Goal: Task Accomplishment & Management: Complete application form

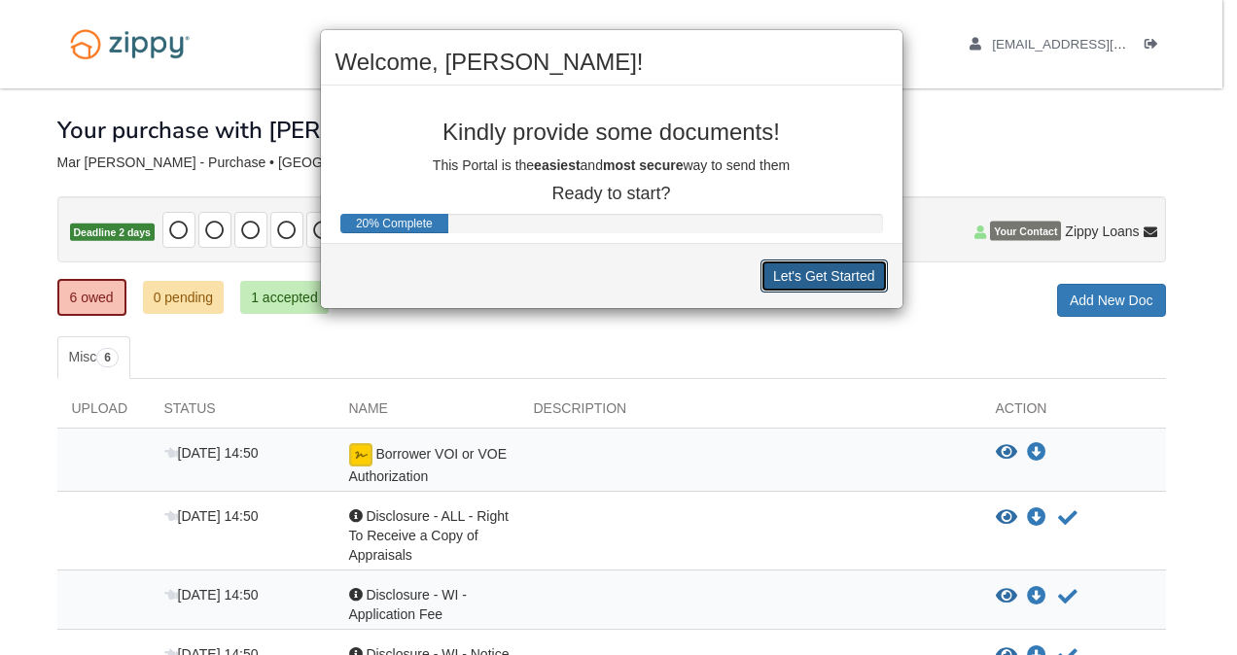
click at [807, 275] on button "Let's Get Started" at bounding box center [823, 276] width 127 height 33
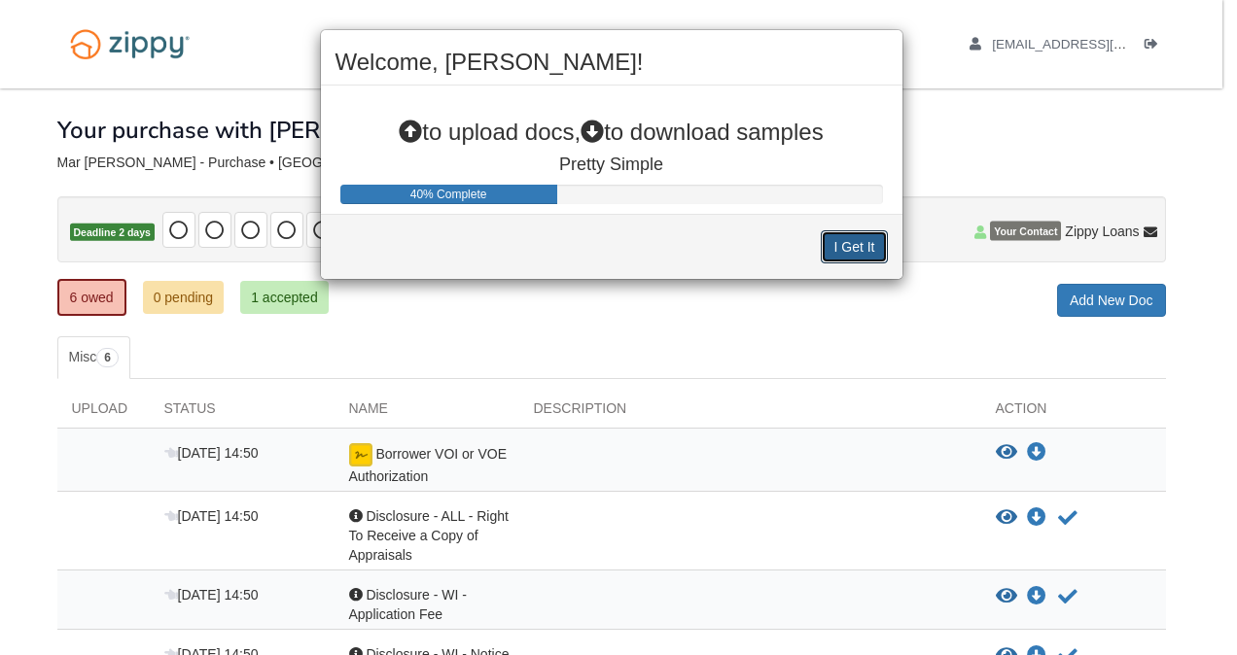
click at [863, 238] on button "I Get It" at bounding box center [854, 246] width 66 height 33
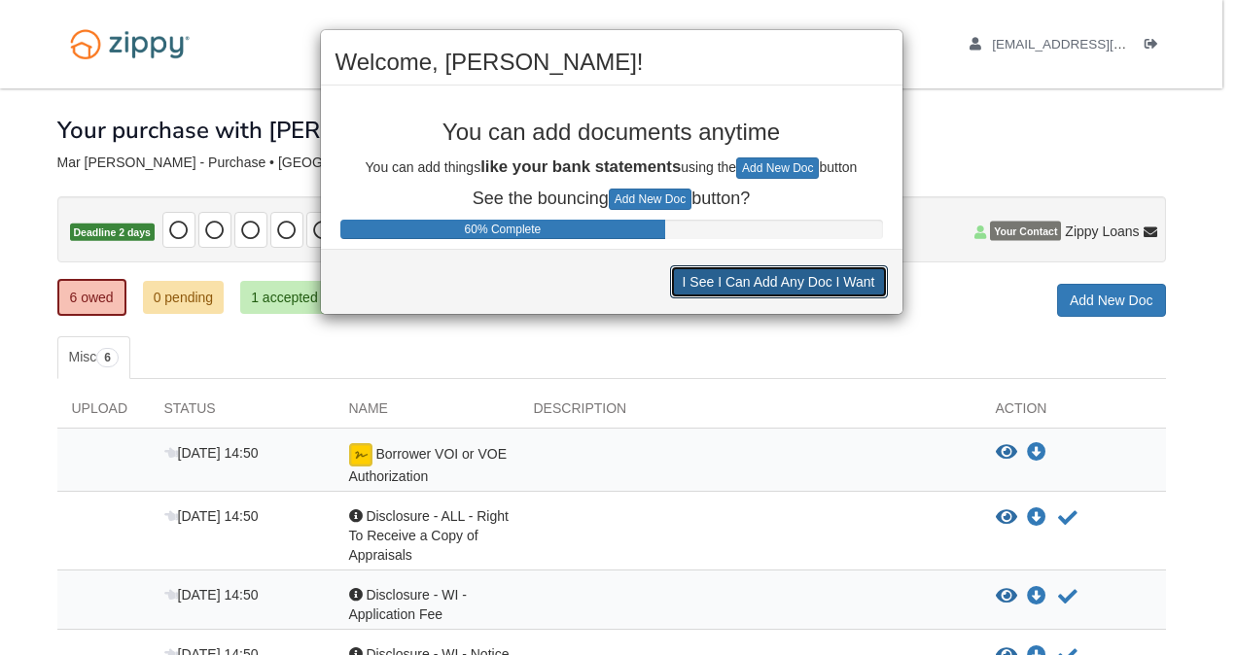
click at [788, 284] on button "I See I Can Add Any Doc I Want" at bounding box center [779, 281] width 218 height 33
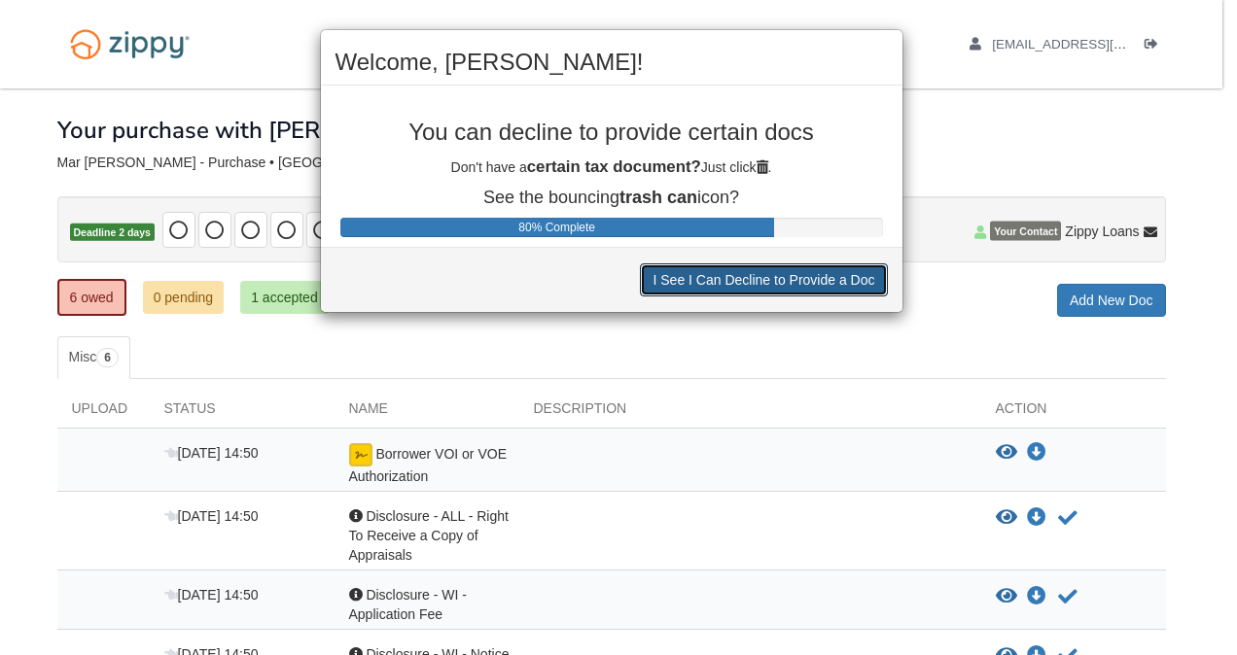
click at [788, 284] on button "I See I Can Decline to Provide a Doc" at bounding box center [763, 279] width 247 height 33
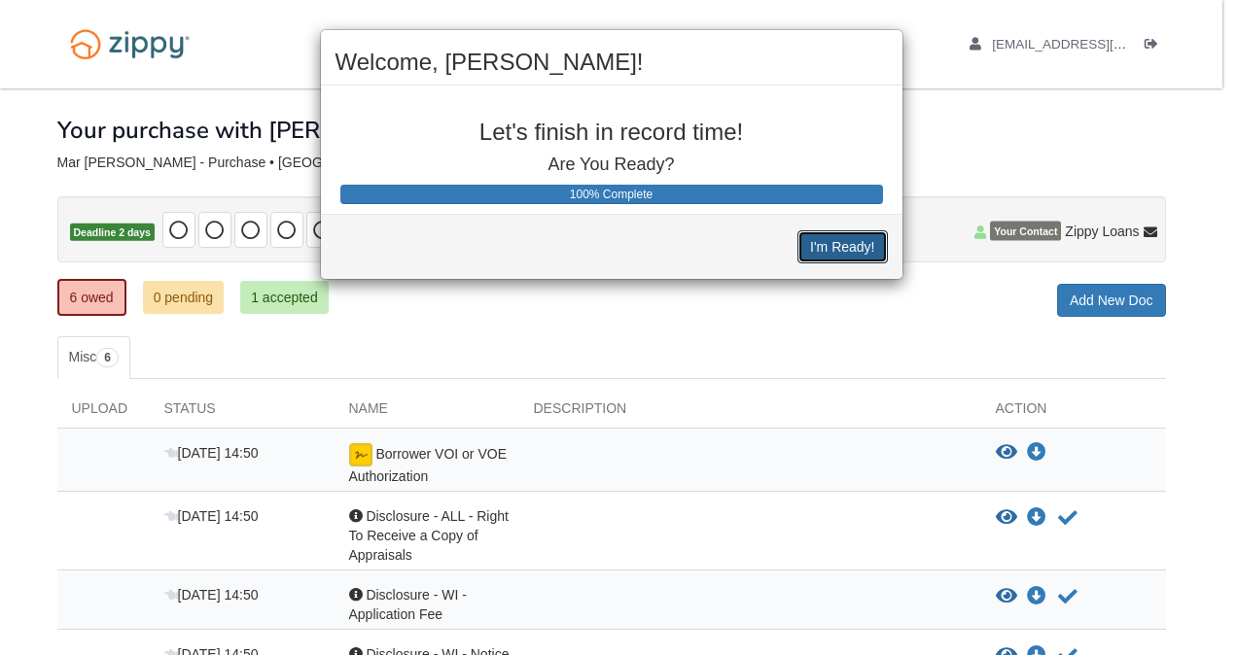
click at [830, 252] on button "I'm Ready!" at bounding box center [841, 246] width 89 height 33
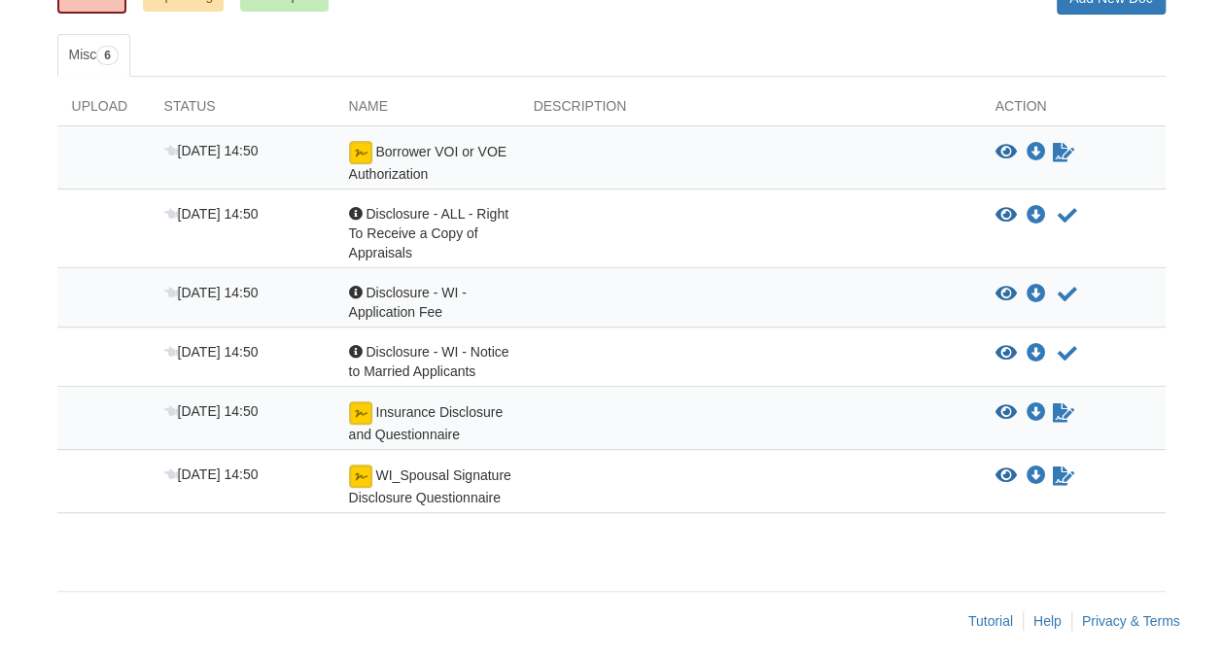
scroll to position [310, 0]
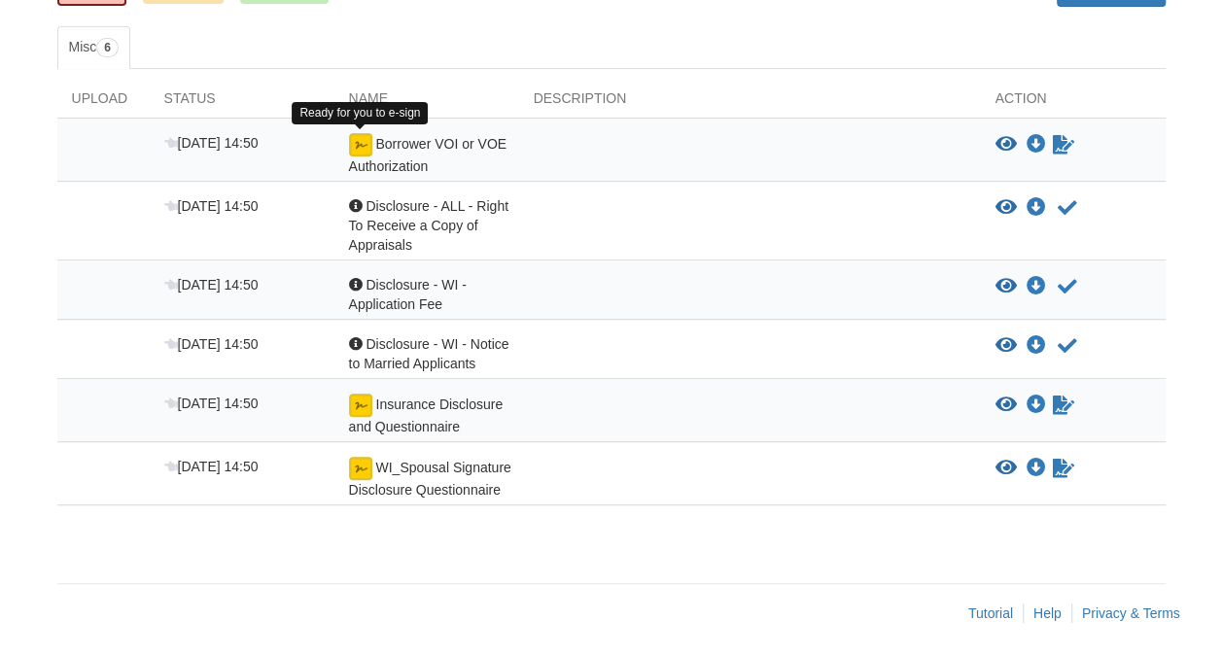
click at [368, 137] on img at bounding box center [360, 144] width 23 height 23
click at [356, 144] on img at bounding box center [360, 144] width 23 height 23
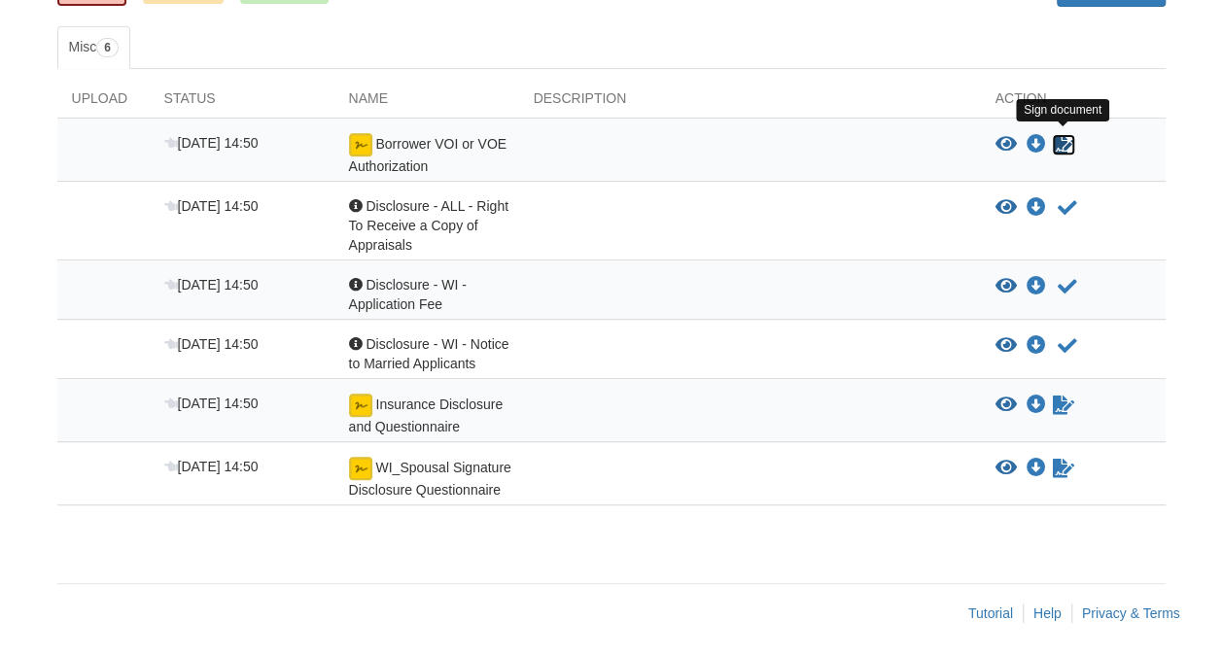
click at [1064, 139] on icon "Sign Form" at bounding box center [1063, 144] width 21 height 19
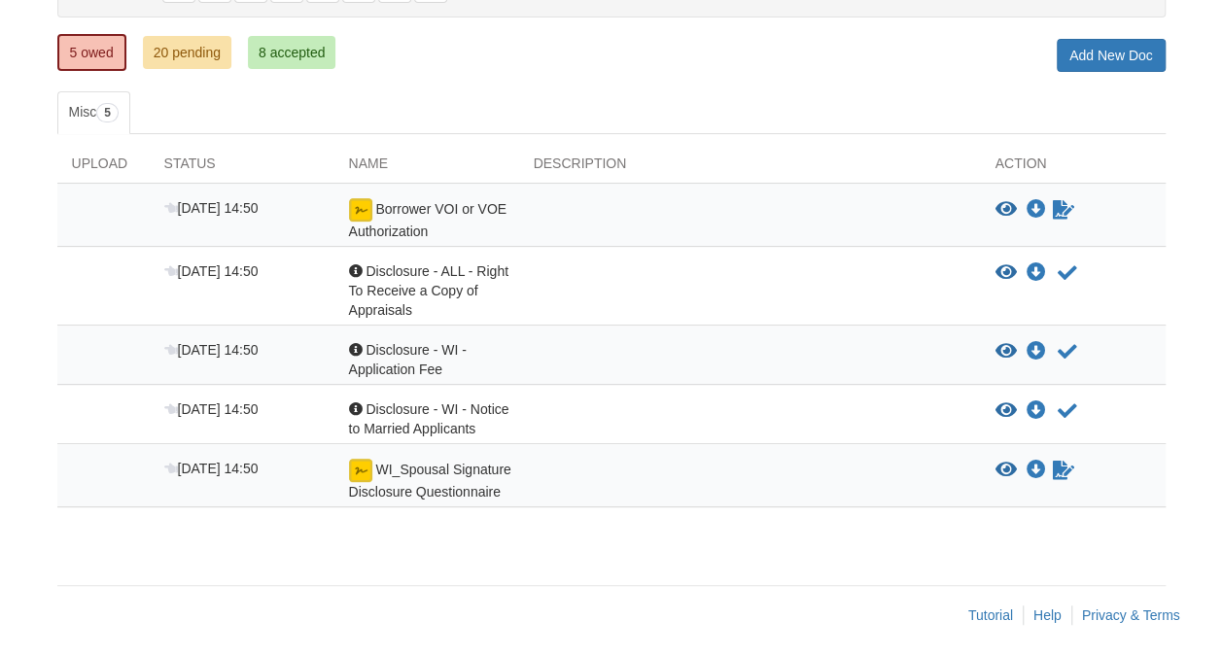
scroll to position [247, 0]
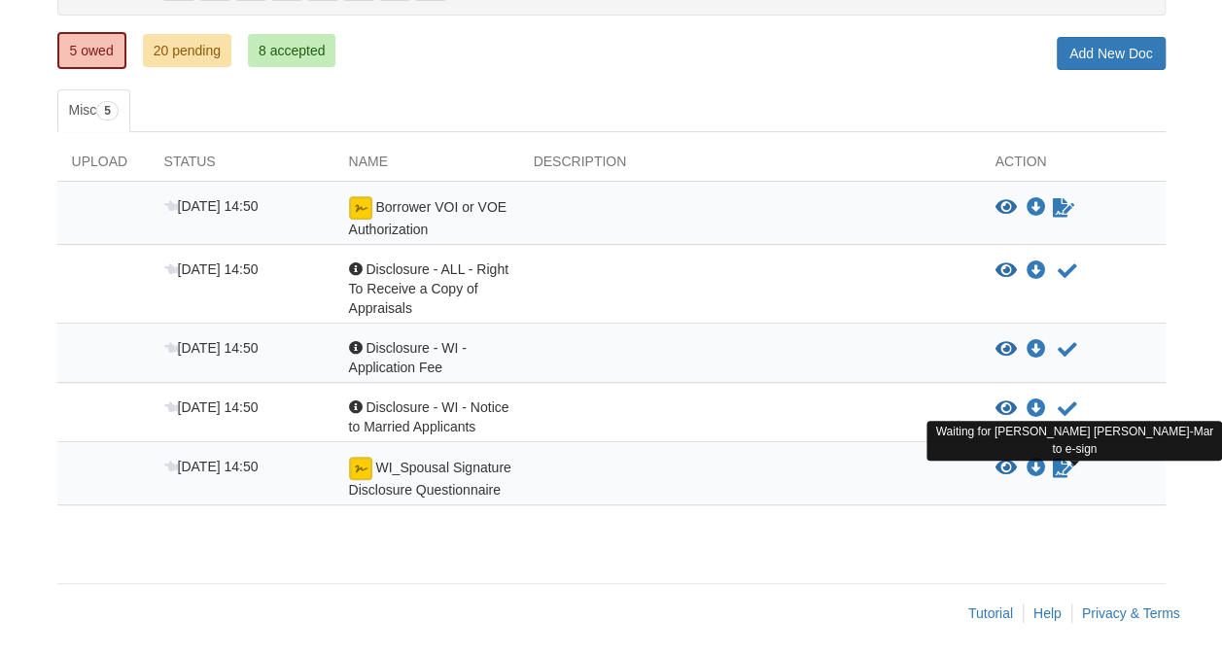
click at [1058, 469] on icon "Waiting for your co-borrower to e-sign" at bounding box center [1063, 468] width 21 height 19
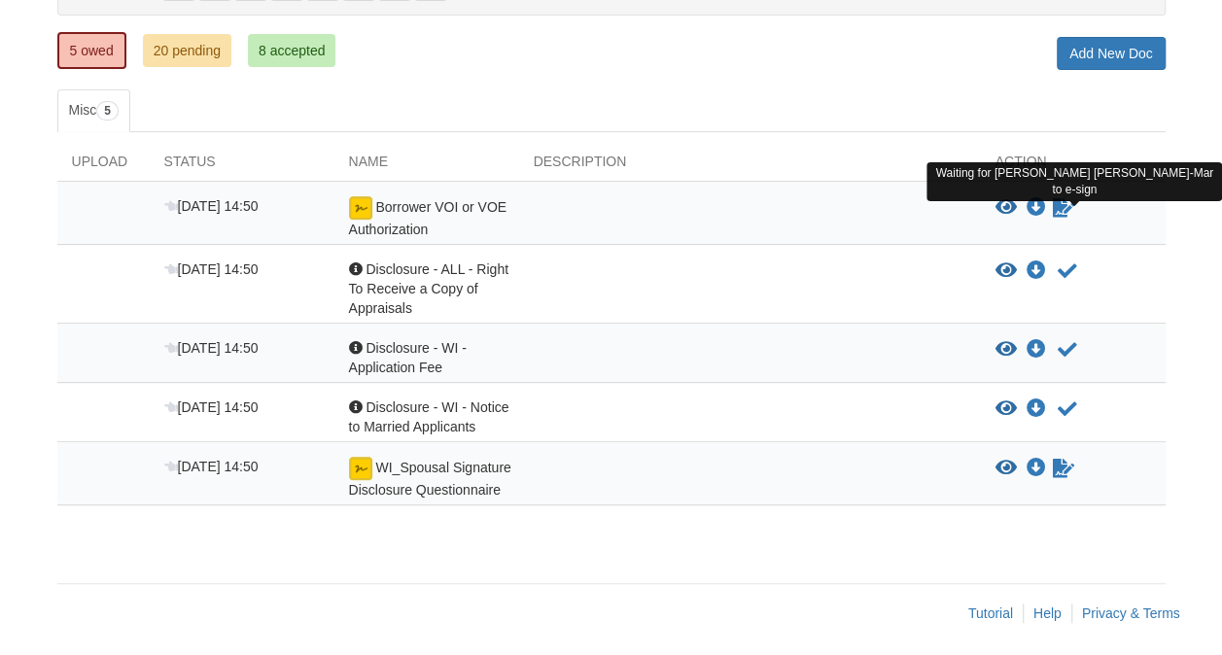
click at [1060, 211] on icon "Waiting for your co-borrower to e-sign" at bounding box center [1063, 207] width 21 height 19
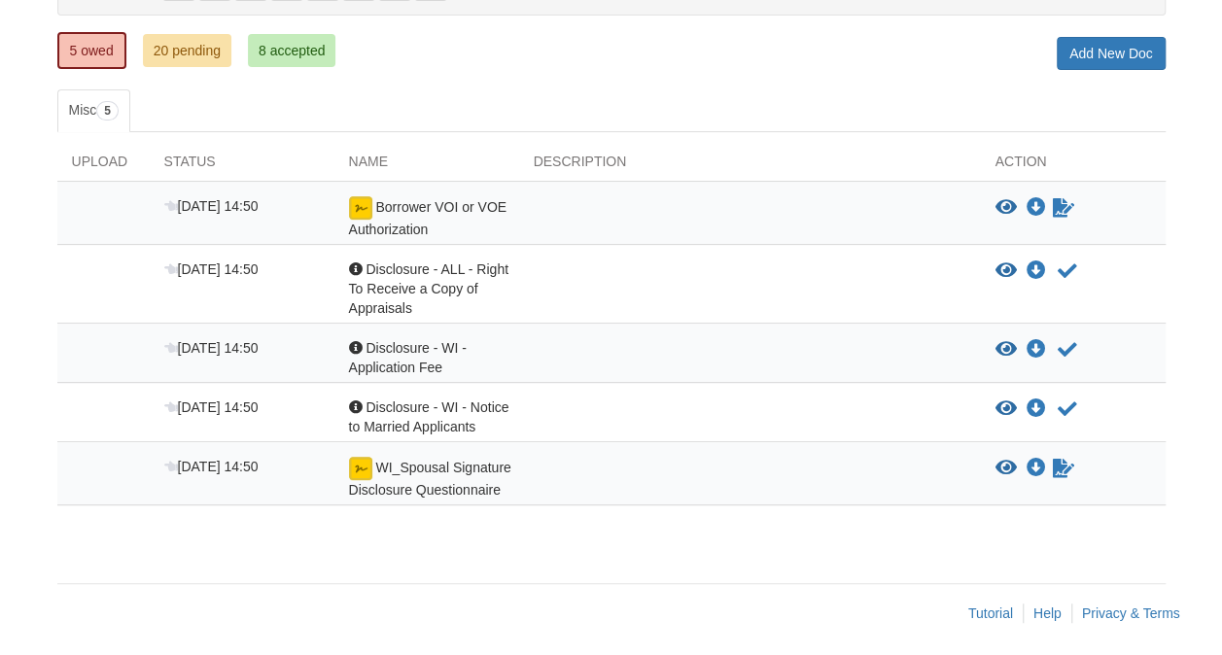
click at [838, 424] on div at bounding box center [750, 417] width 462 height 39
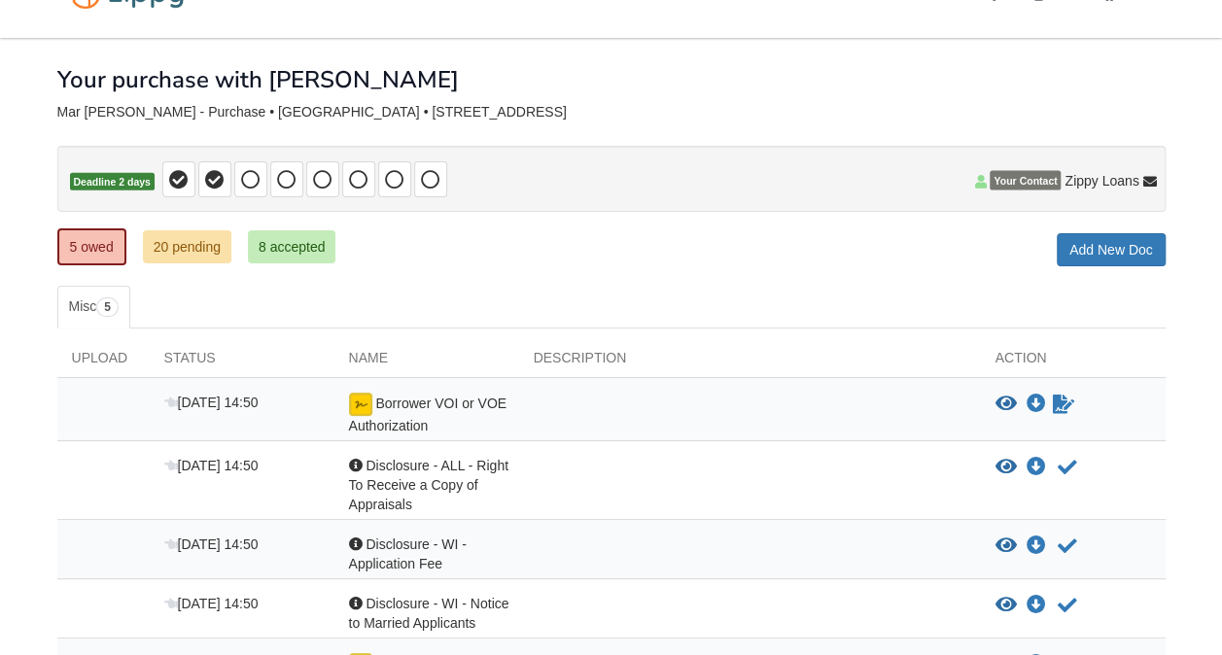
scroll to position [31, 0]
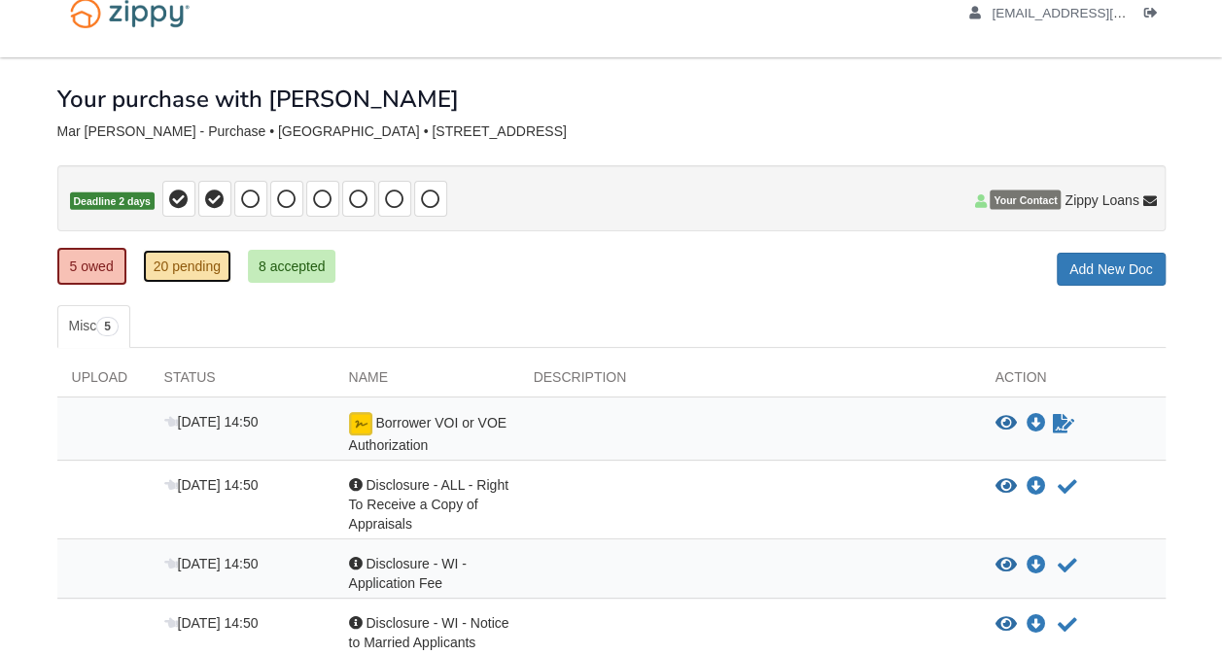
click at [182, 272] on link "20 pending" at bounding box center [187, 266] width 88 height 33
click at [241, 263] on ul "5 owed 20 pending 8 accepted" at bounding box center [204, 266] width 294 height 39
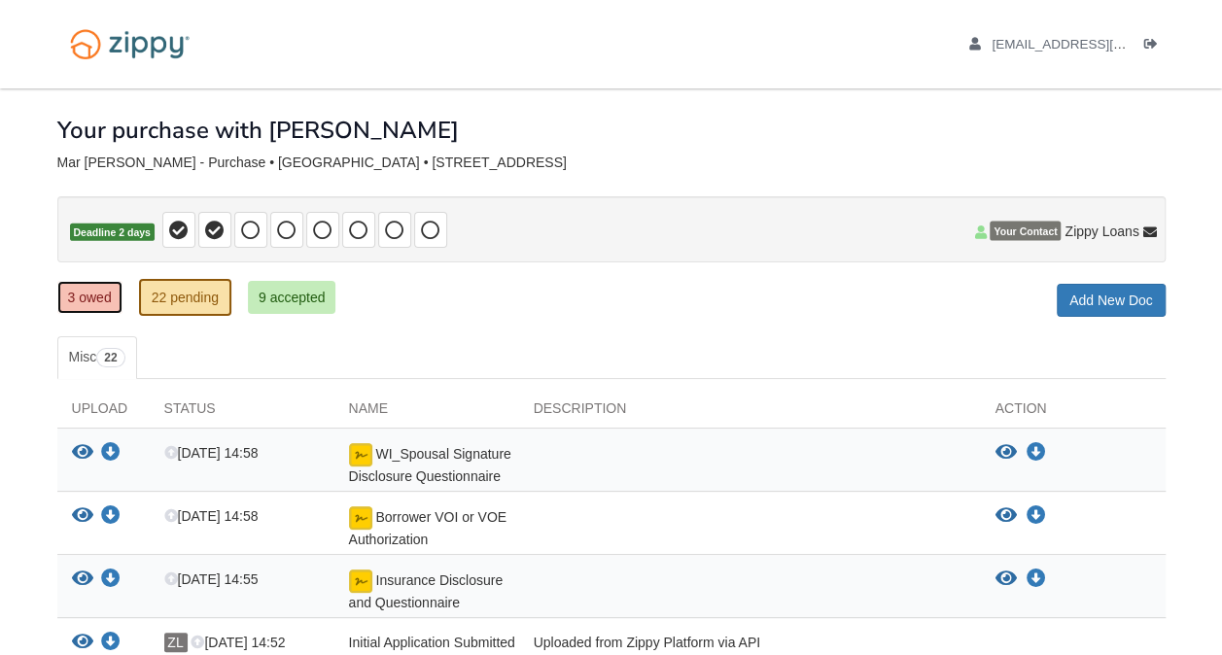
click at [93, 298] on link "3 owed" at bounding box center [89, 297] width 65 height 33
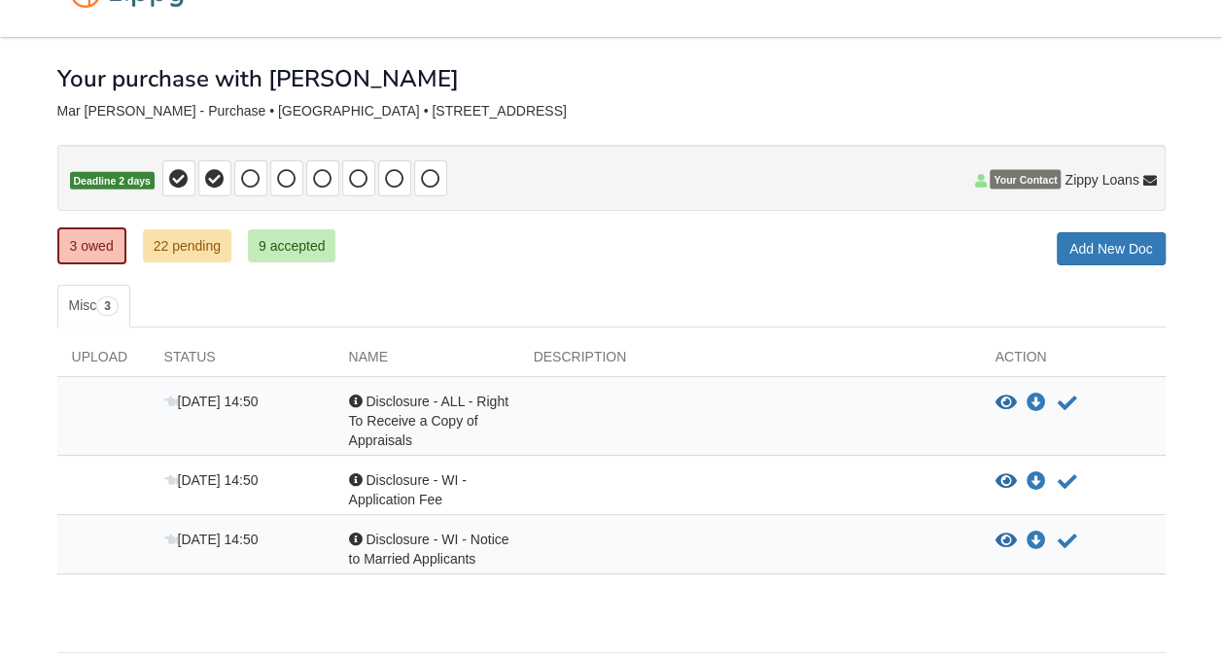
scroll to position [46, 0]
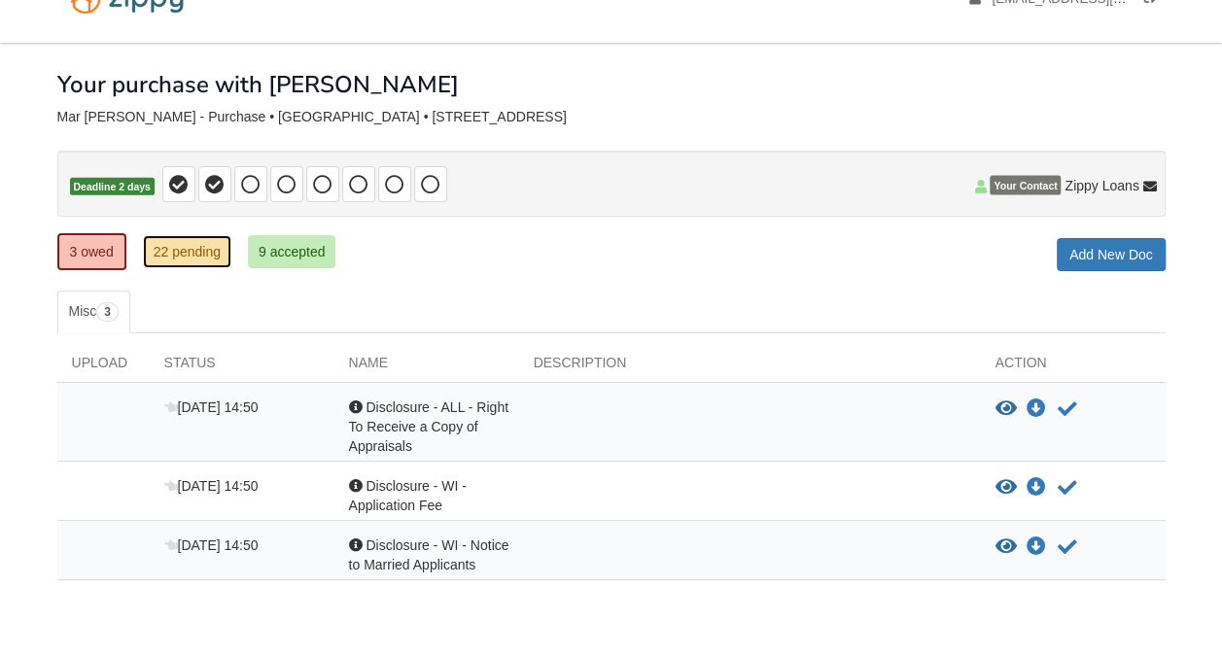
click at [174, 237] on link "22 pending" at bounding box center [187, 251] width 88 height 33
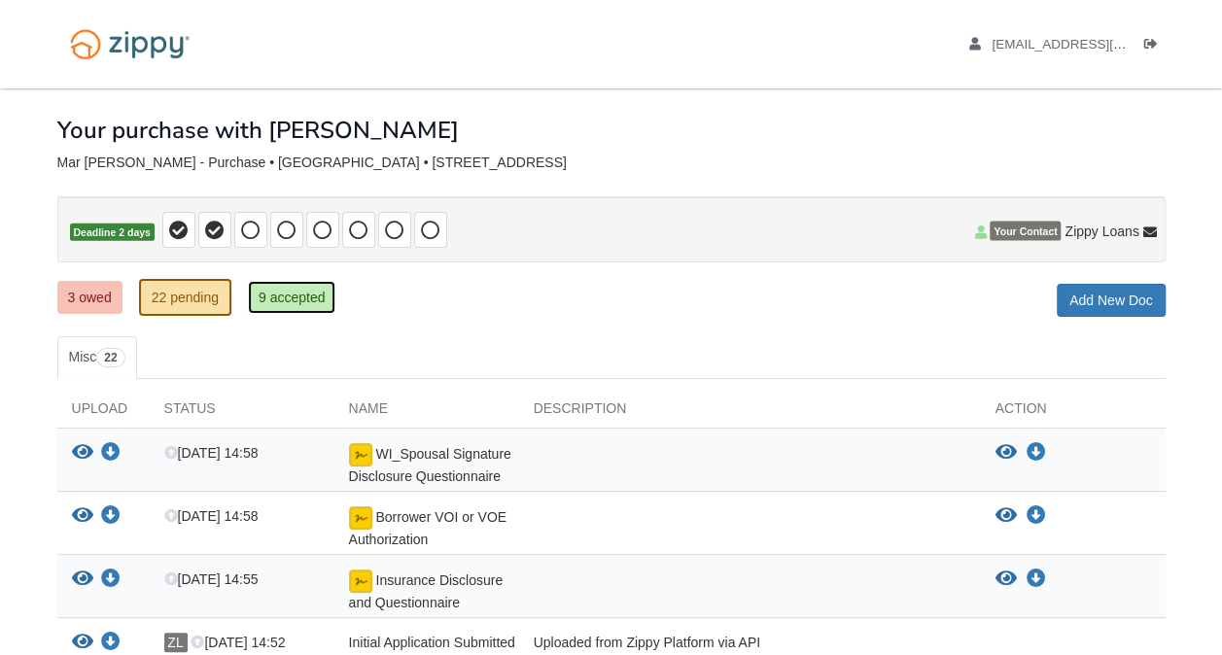
click at [266, 290] on link "9 accepted" at bounding box center [292, 297] width 88 height 33
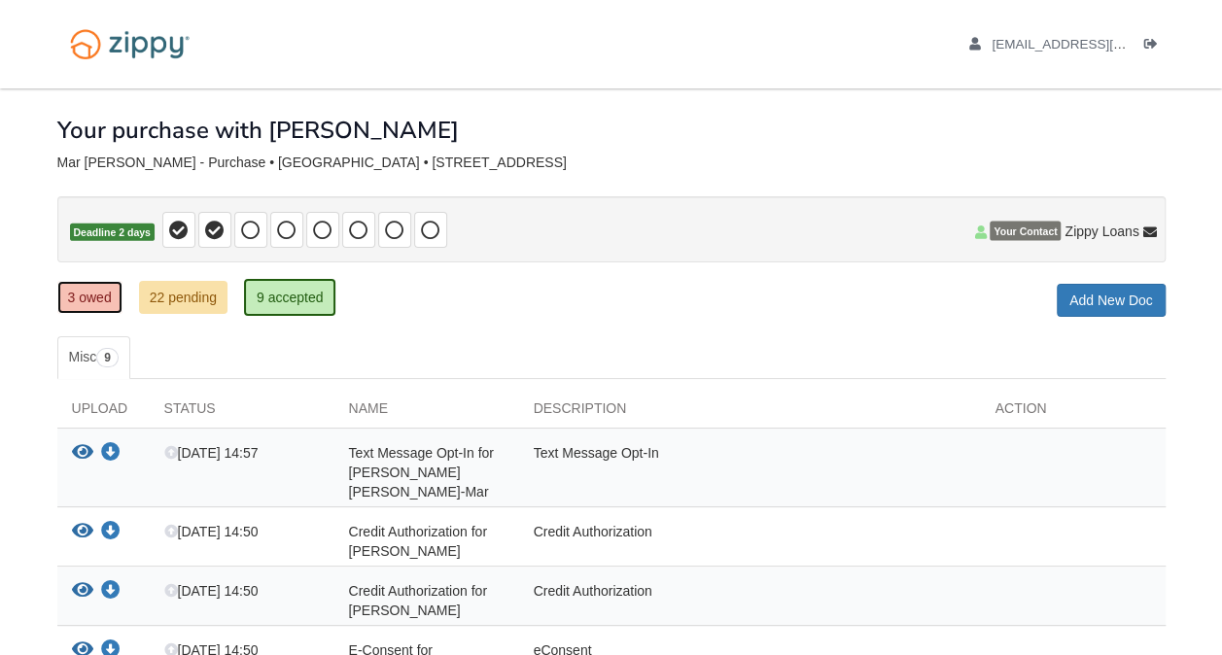
click at [107, 290] on link "3 owed" at bounding box center [89, 297] width 65 height 33
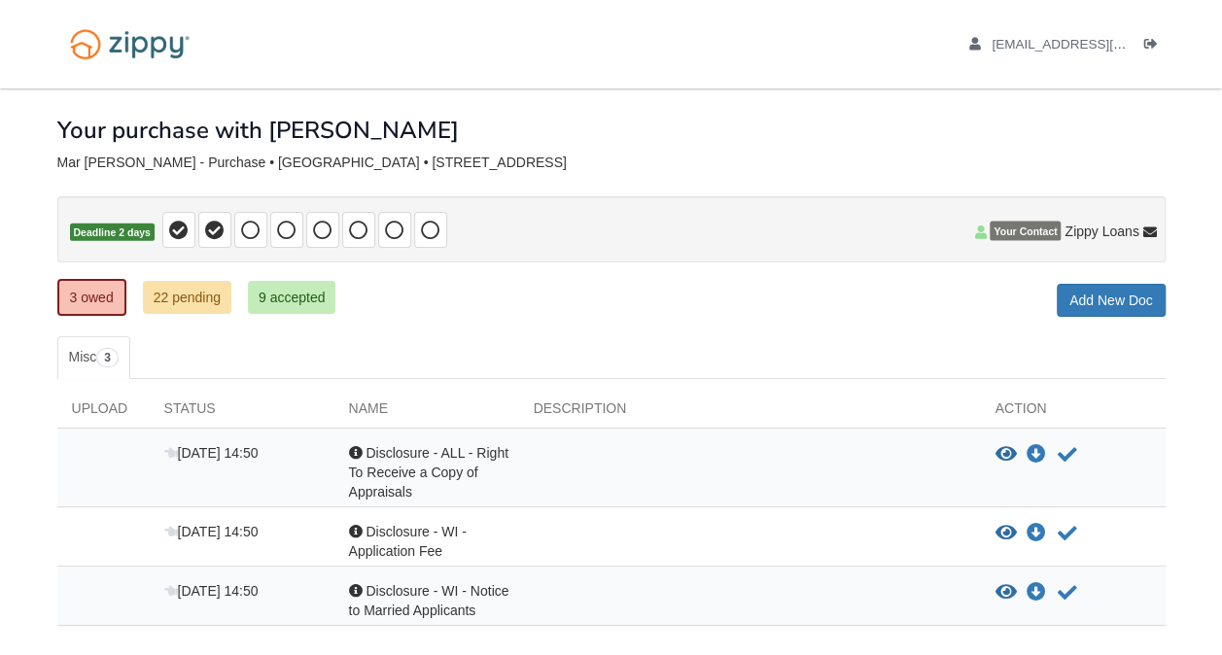
scroll to position [122, 0]
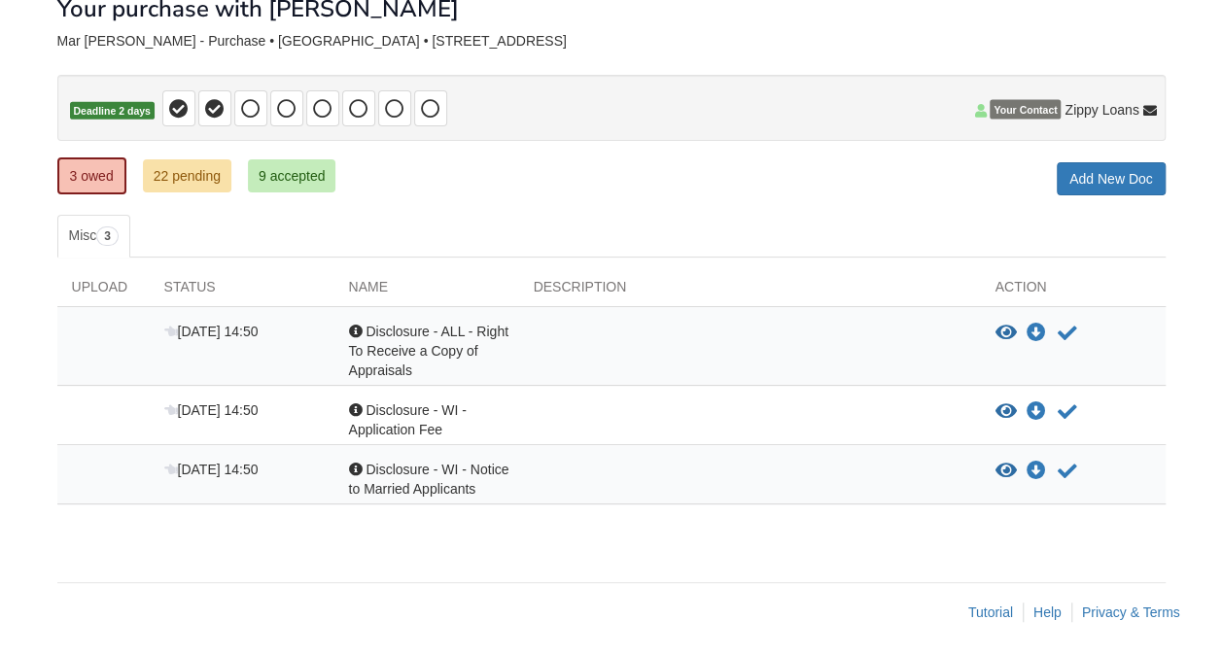
click at [1027, 282] on div "Action" at bounding box center [1073, 291] width 185 height 29
click at [1006, 324] on icon "View Disclosure - ALL - Right To Receive a Copy of Appraisals" at bounding box center [1006, 333] width 21 height 19
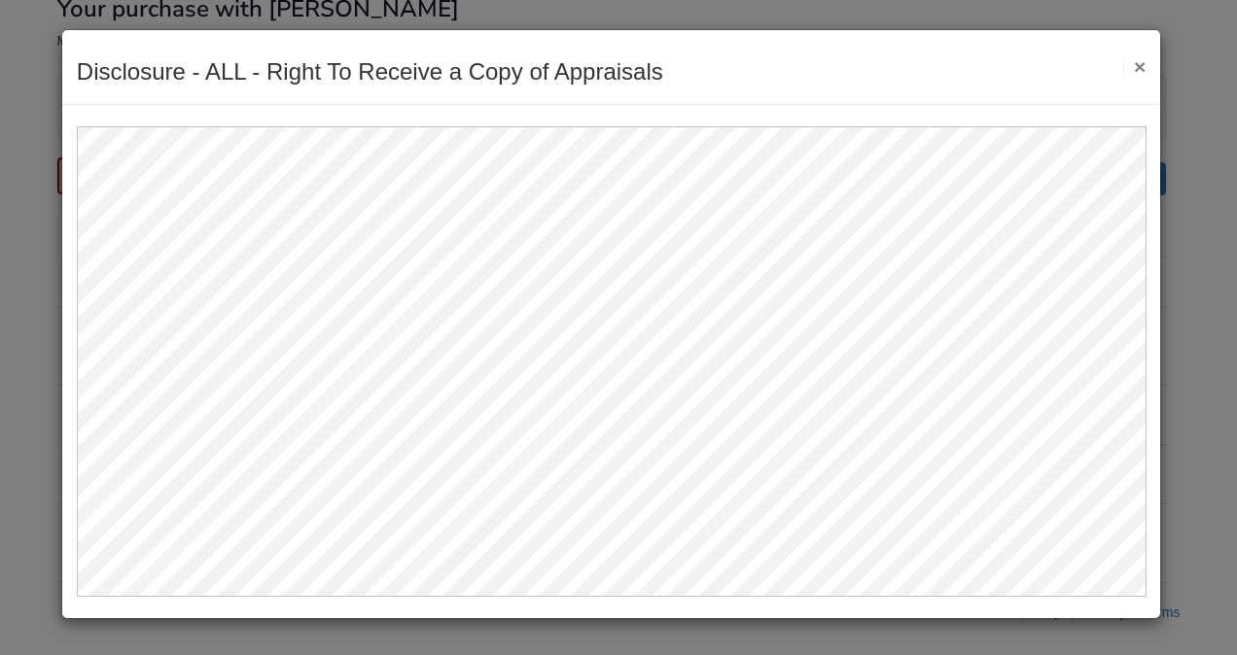
click at [1135, 66] on button "×" at bounding box center [1134, 66] width 22 height 20
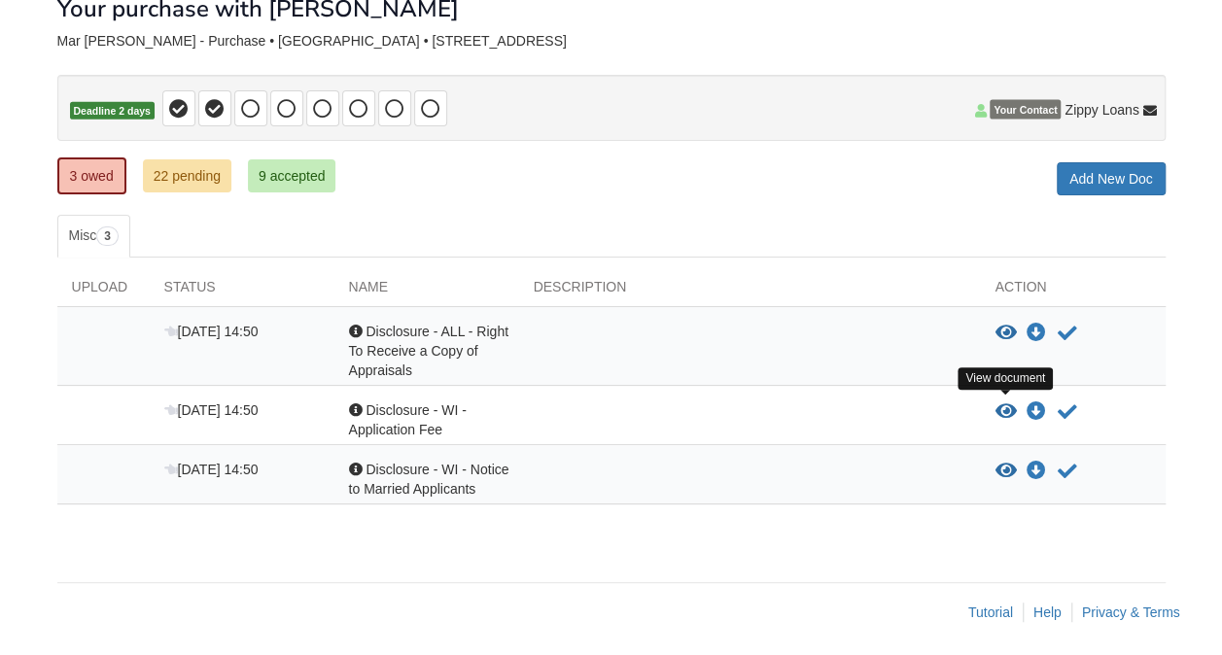
click at [1005, 406] on icon "View Disclosure - WI - Application Fee" at bounding box center [1006, 412] width 21 height 19
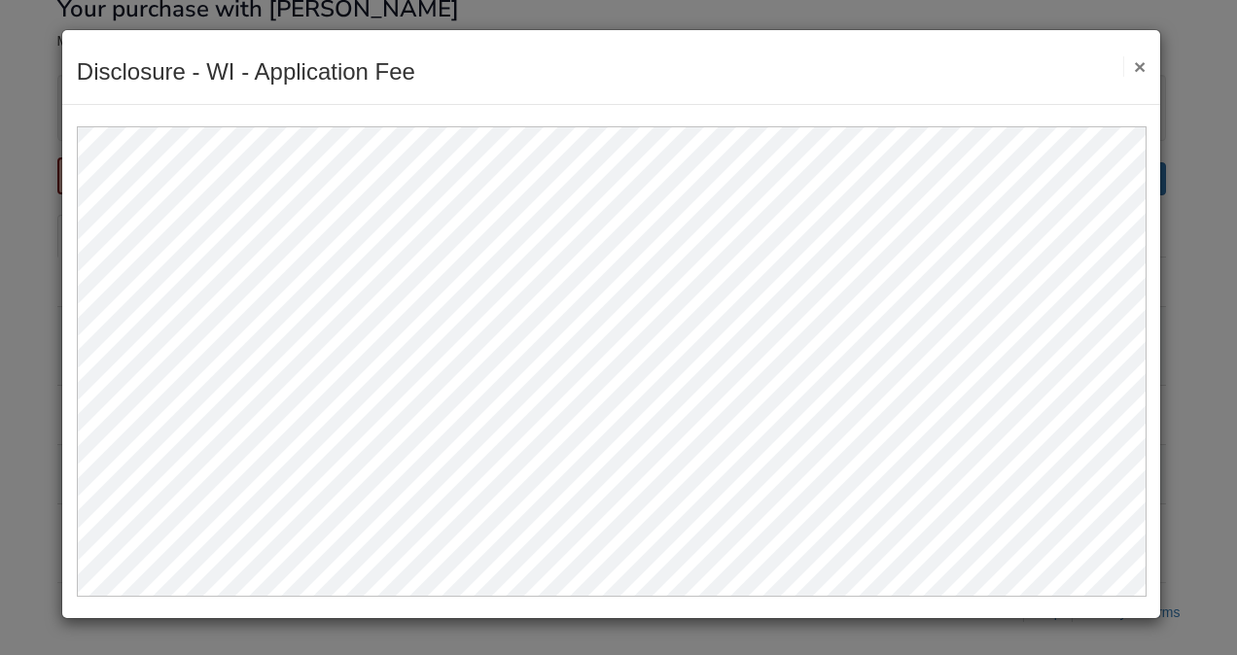
click at [1144, 61] on button "×" at bounding box center [1134, 66] width 22 height 20
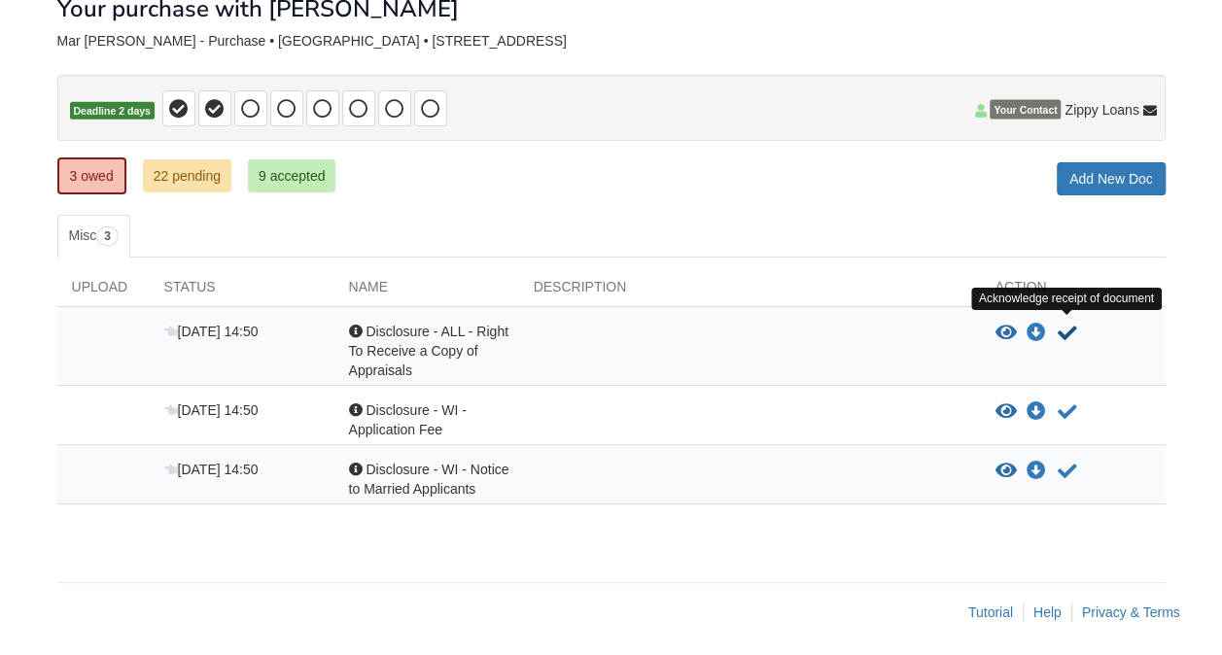
click at [1062, 324] on icon "Acknowledge receipt of document" at bounding box center [1067, 333] width 19 height 19
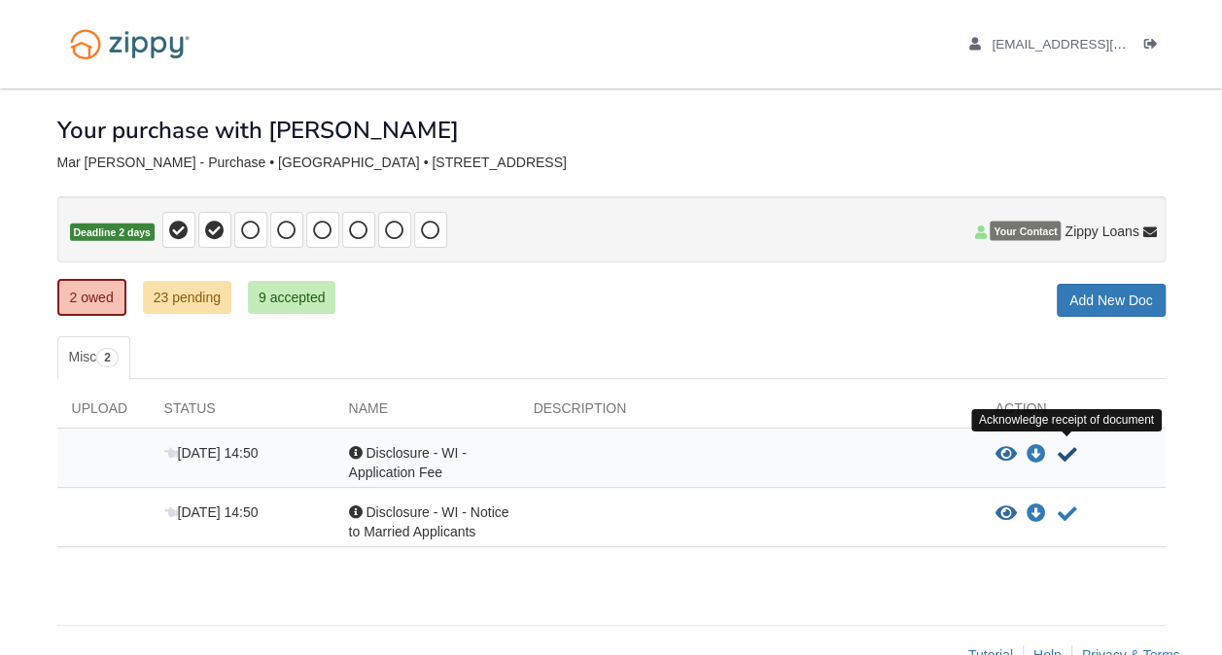
click at [1068, 447] on icon "Acknowledge receipt of document" at bounding box center [1067, 454] width 19 height 19
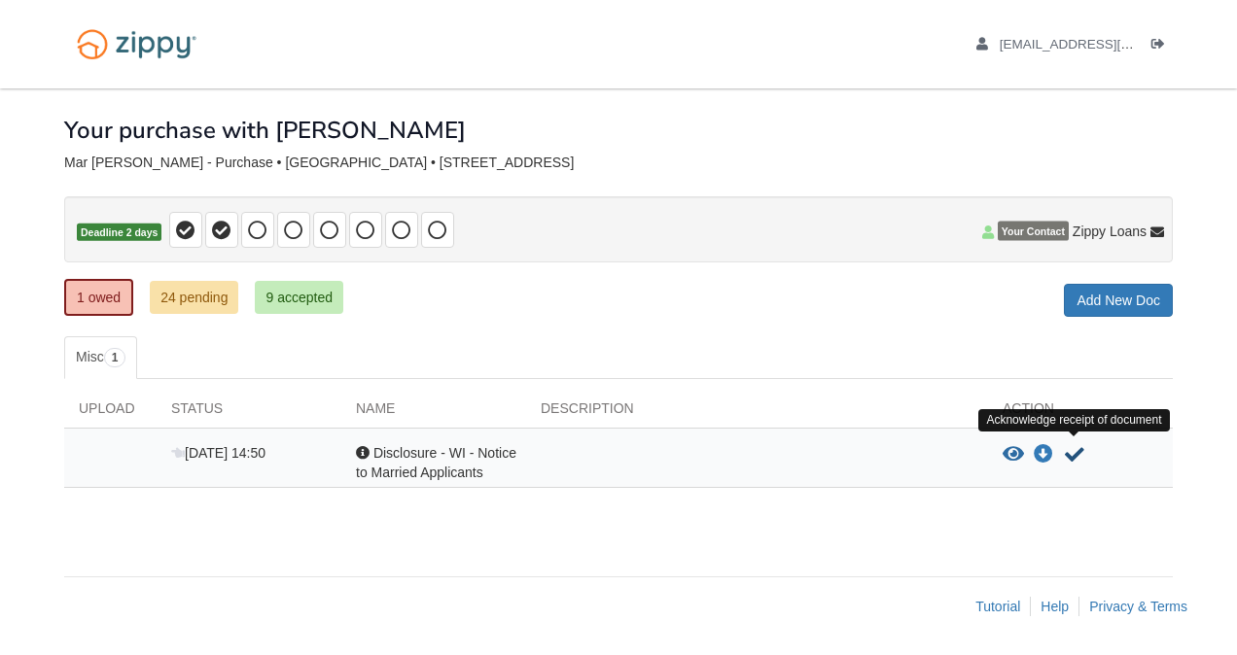
click at [1069, 457] on icon "Acknowledge receipt of document" at bounding box center [1074, 454] width 19 height 19
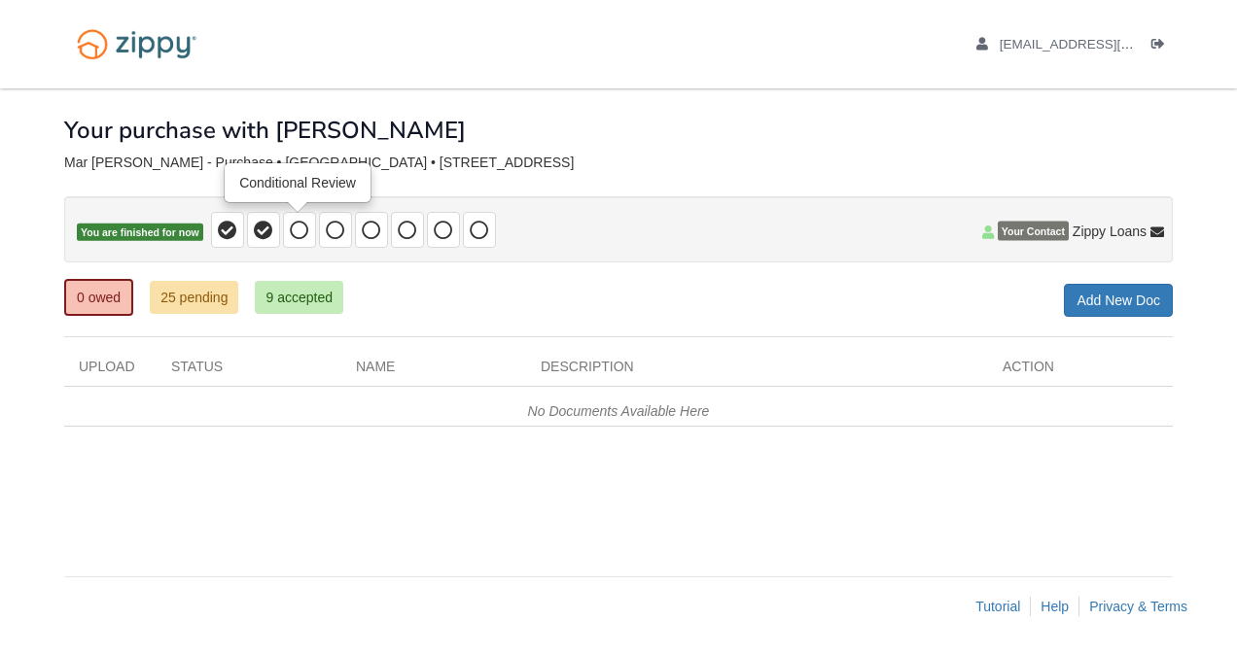
click at [290, 224] on icon at bounding box center [299, 230] width 19 height 19
